Goal: Information Seeking & Learning: Learn about a topic

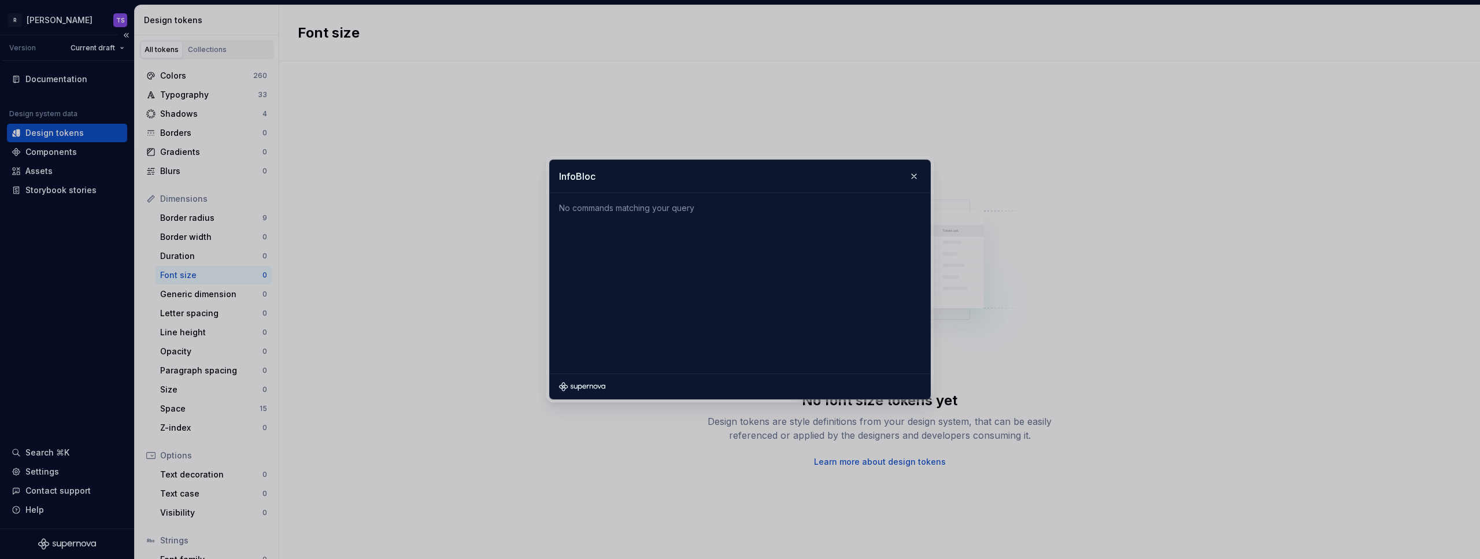
type input "InfoBlock"
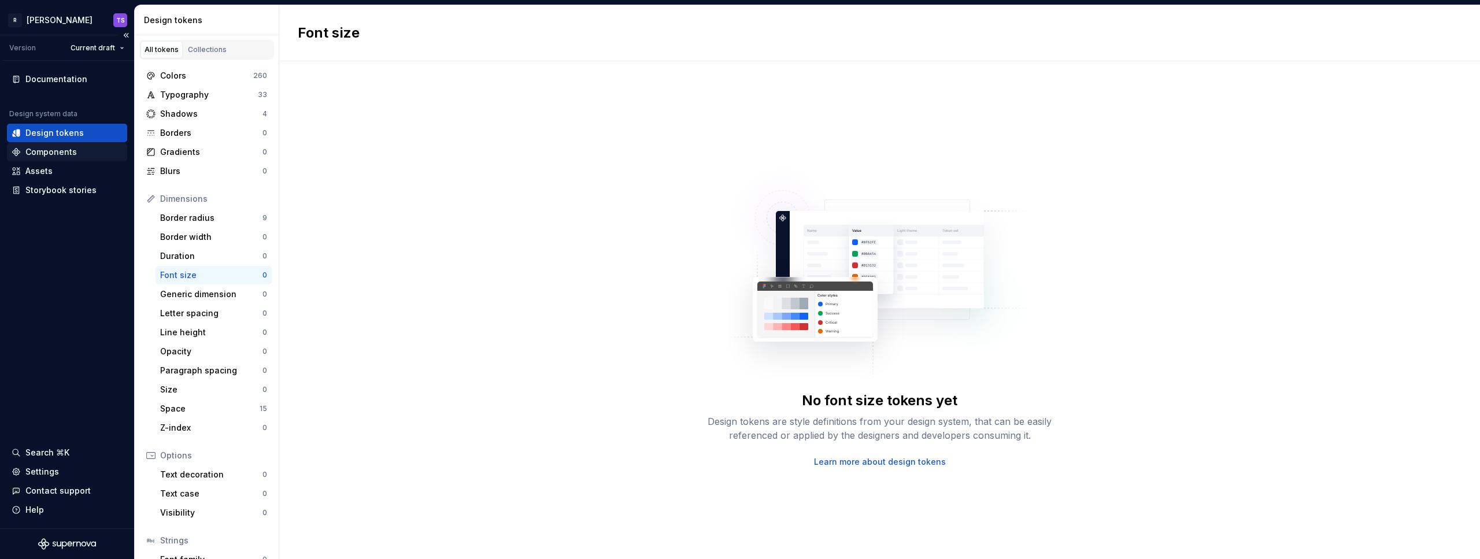
click at [95, 147] on div "Components" at bounding box center [67, 152] width 111 height 12
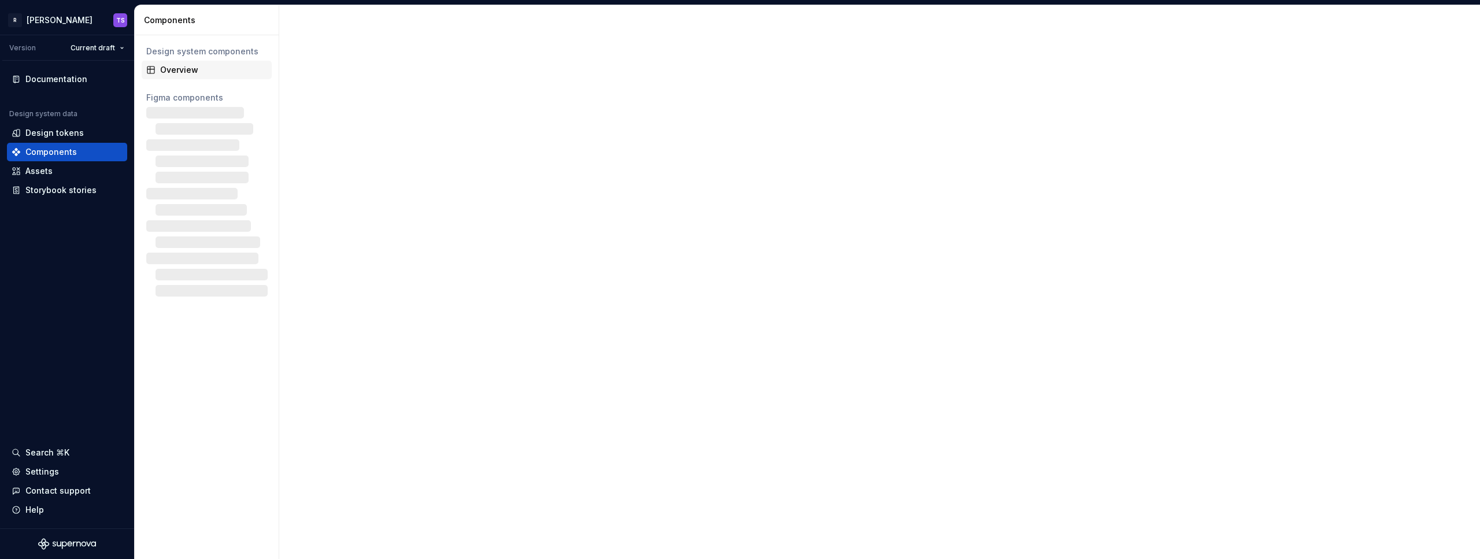
click at [176, 67] on div "Overview" at bounding box center [213, 70] width 107 height 12
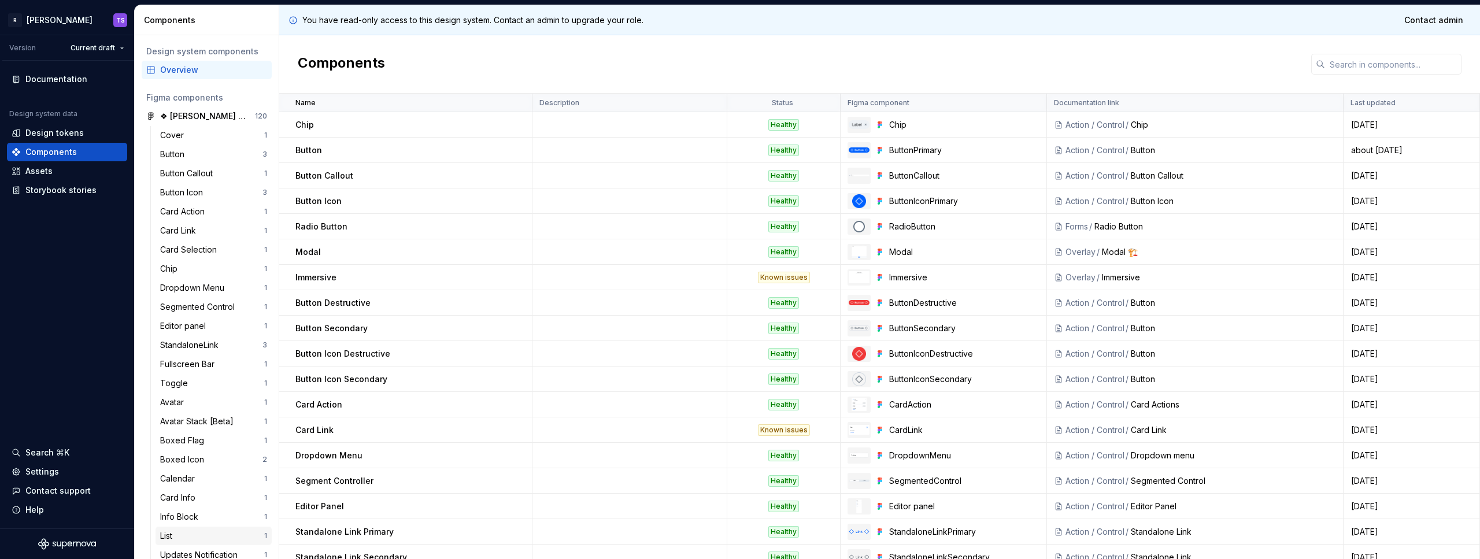
scroll to position [291, 0]
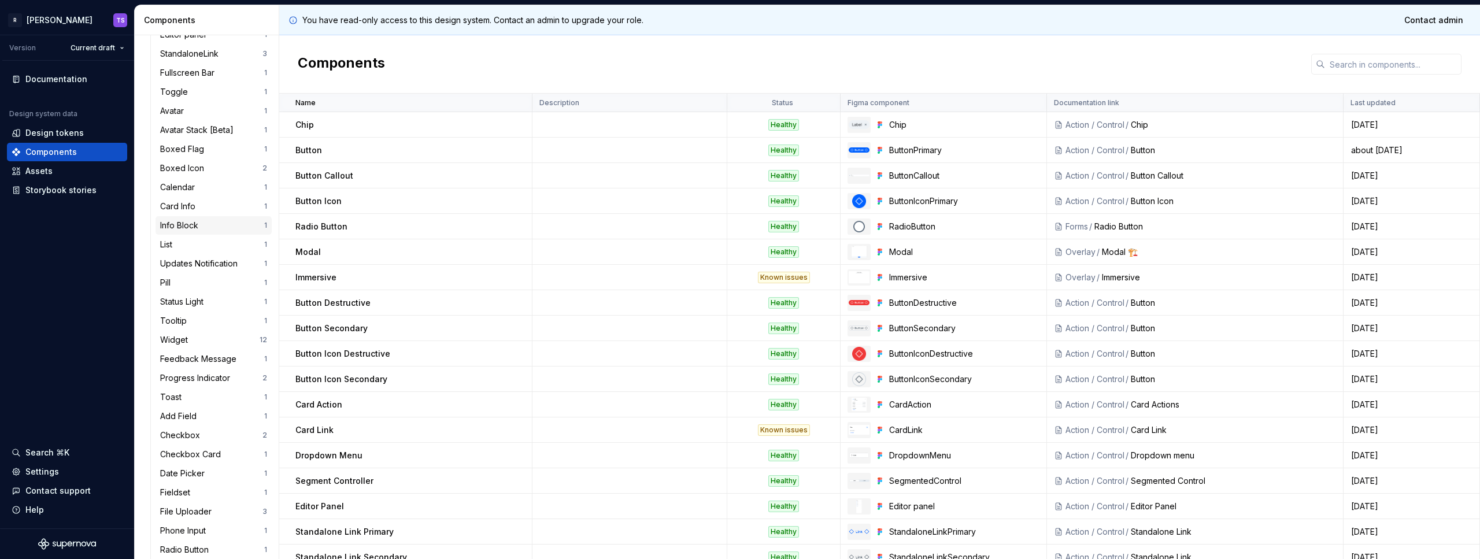
click at [204, 224] on div "Info Block" at bounding box center [212, 226] width 104 height 12
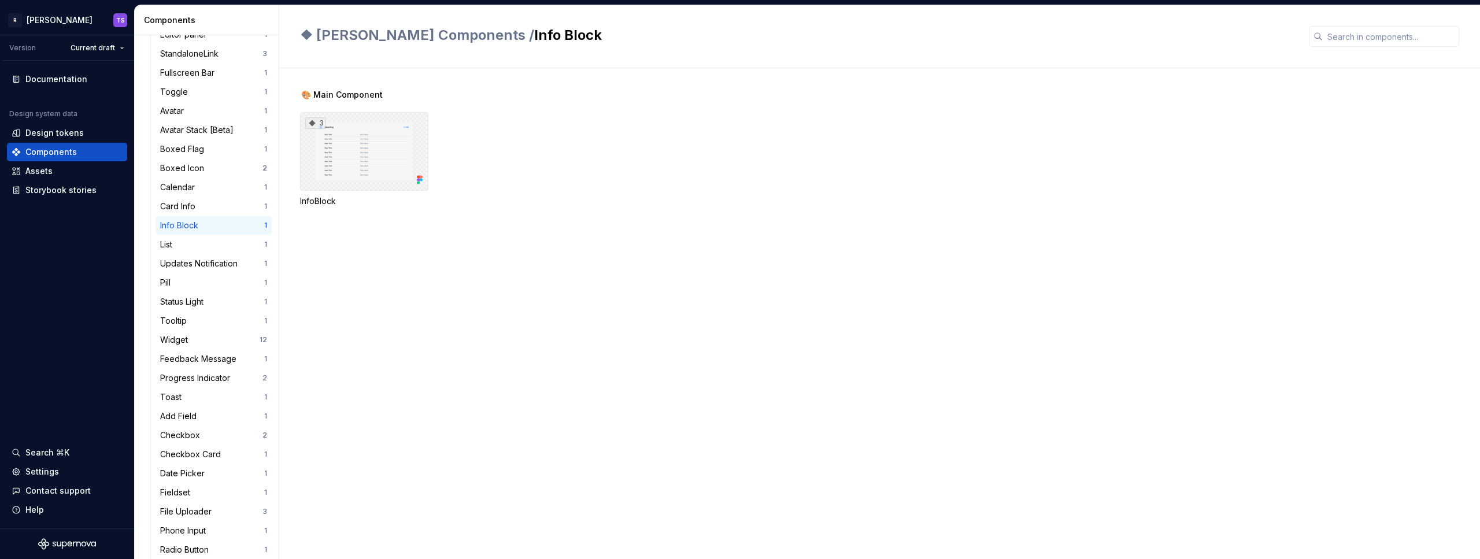
click at [363, 150] on div "3" at bounding box center [364, 151] width 128 height 79
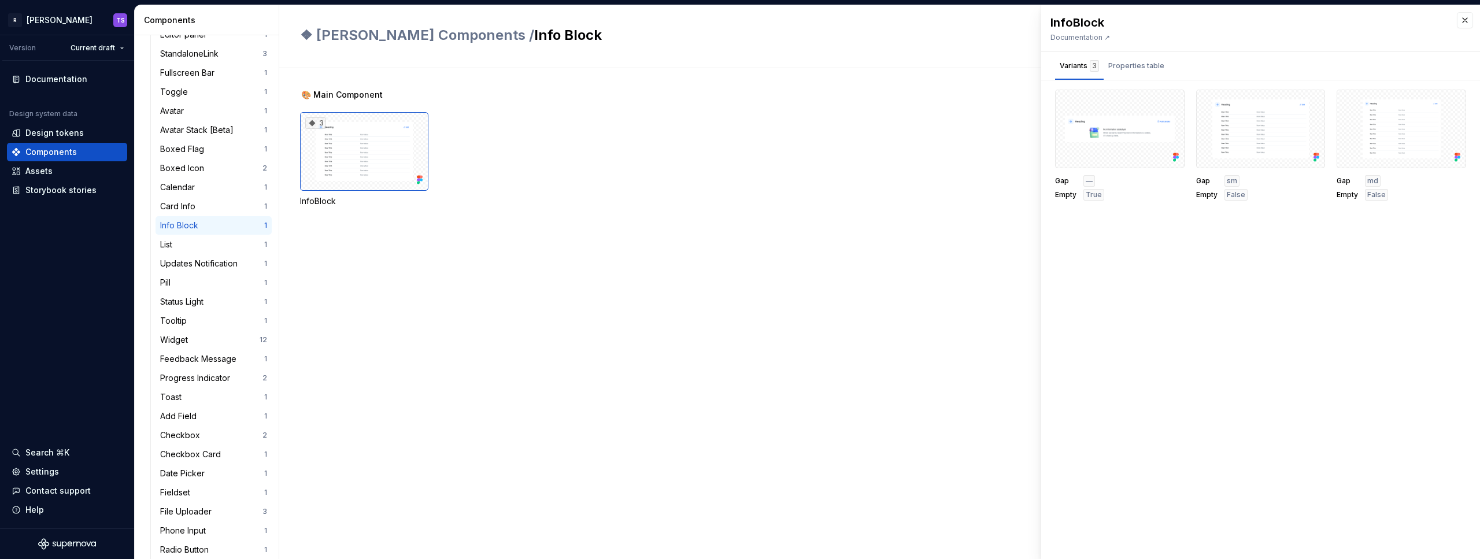
click at [353, 97] on span "🎨 Main Component" at bounding box center [342, 95] width 82 height 12
click at [492, 23] on div "❖ [PERSON_NAME] Components / Info Block" at bounding box center [879, 36] width 1201 height 63
click at [487, 27] on h2 "❖ [PERSON_NAME] Components / Info Block" at bounding box center [797, 35] width 995 height 19
click at [402, 42] on span "❖ [PERSON_NAME] Components /" at bounding box center [417, 35] width 234 height 17
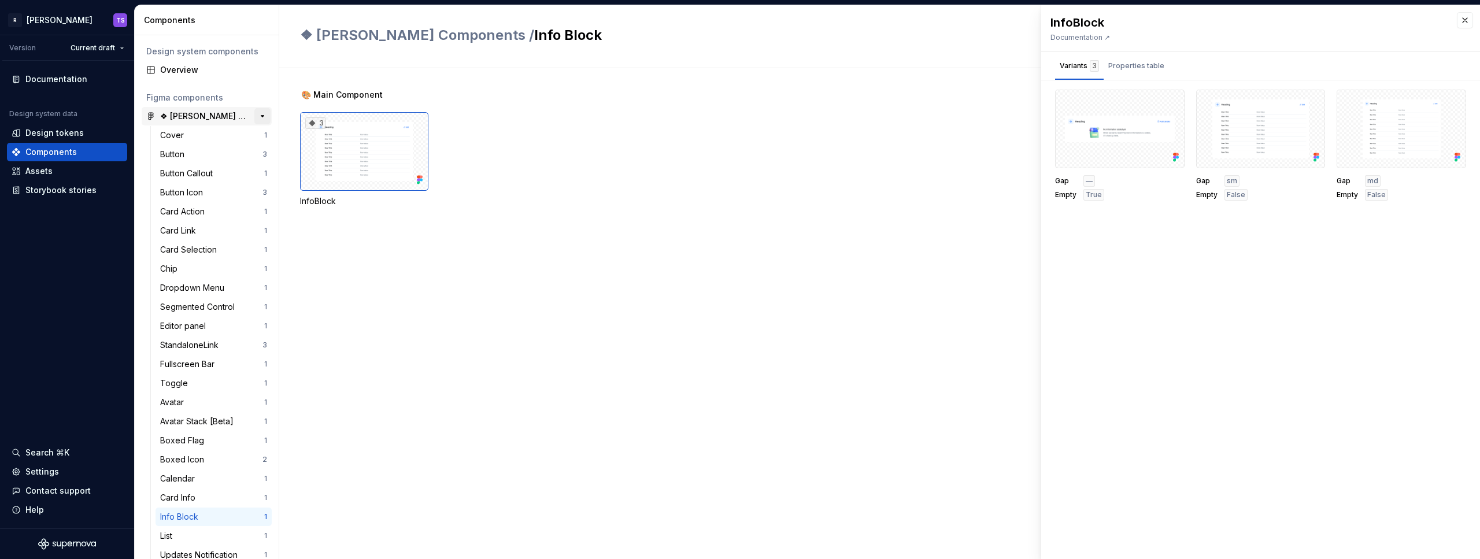
click at [254, 109] on button "button" at bounding box center [262, 116] width 16 height 16
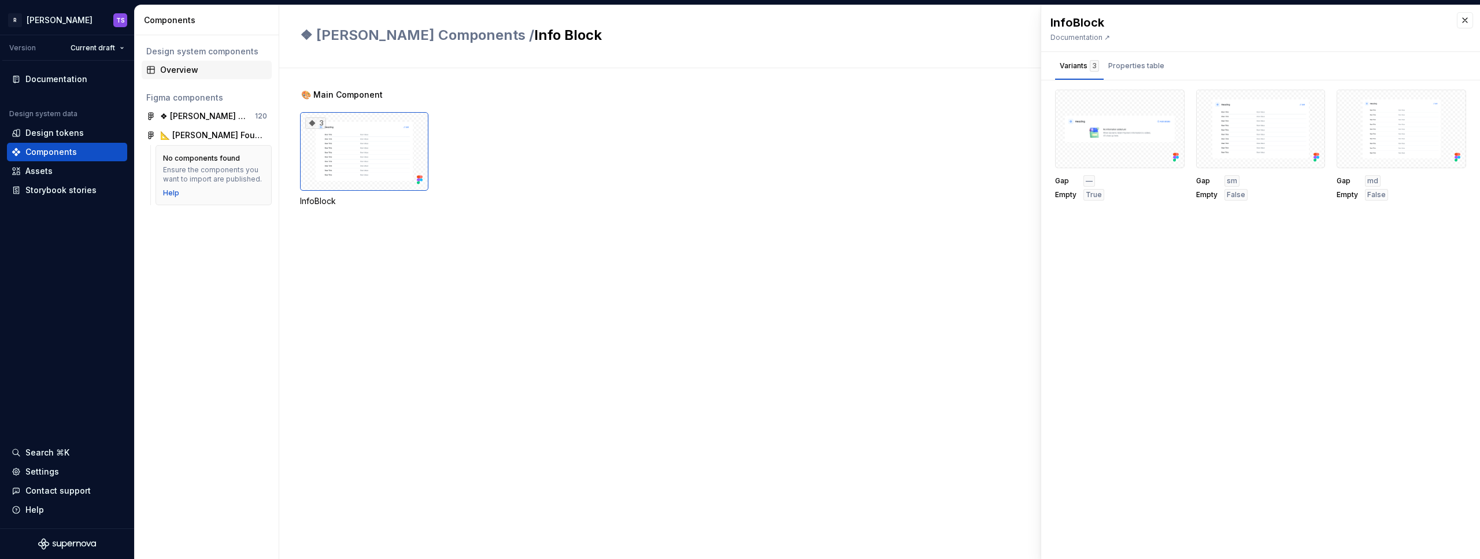
click at [195, 68] on div "Overview" at bounding box center [213, 70] width 107 height 12
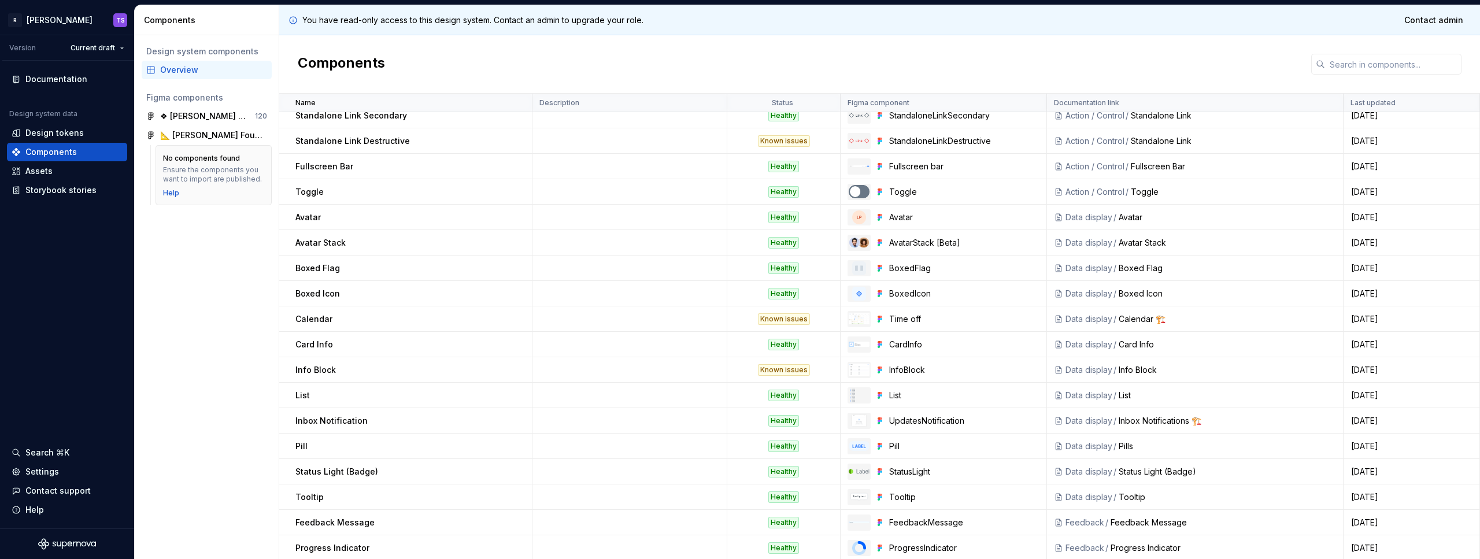
scroll to position [882, 0]
